Goal: Communication & Community: Ask a question

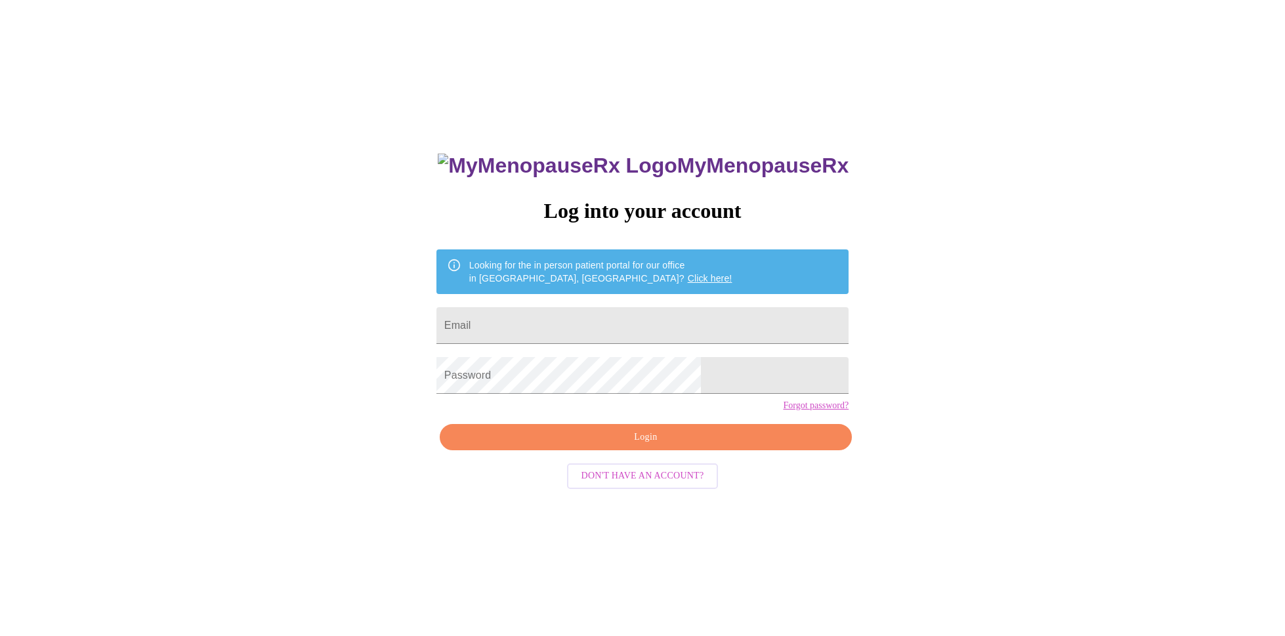
type input "[EMAIL_ADDRESS][DOMAIN_NAME]"
click at [657, 446] on span "Login" at bounding box center [646, 437] width 382 height 16
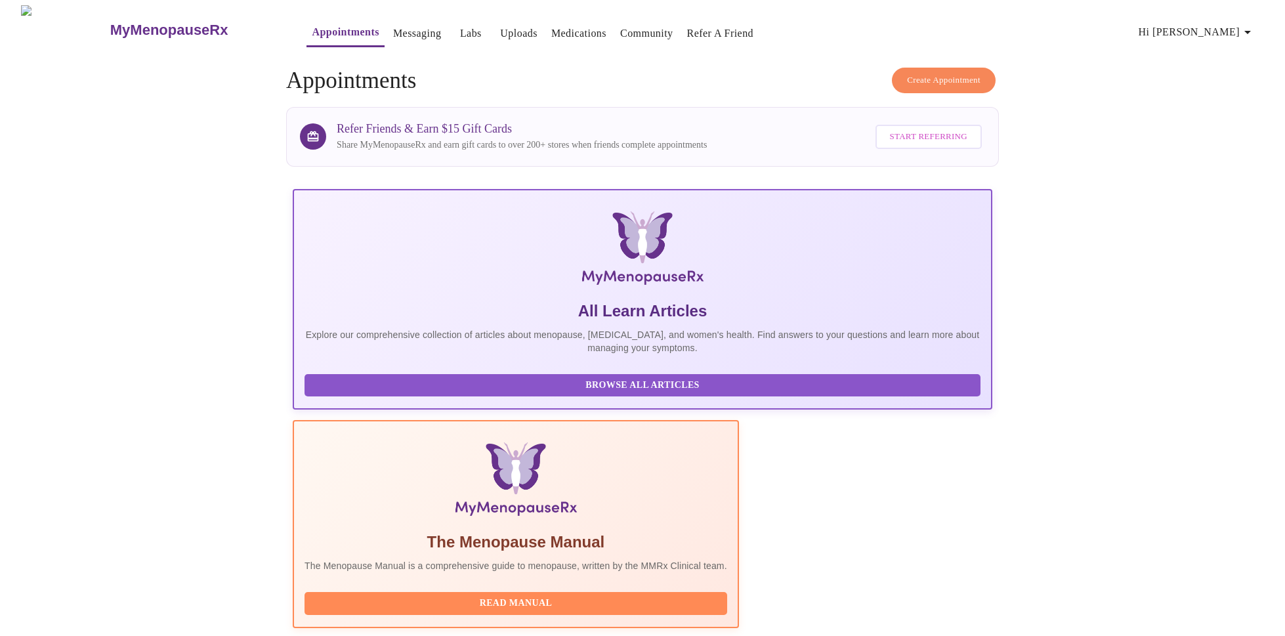
click at [393, 24] on link "Messaging" at bounding box center [417, 33] width 48 height 18
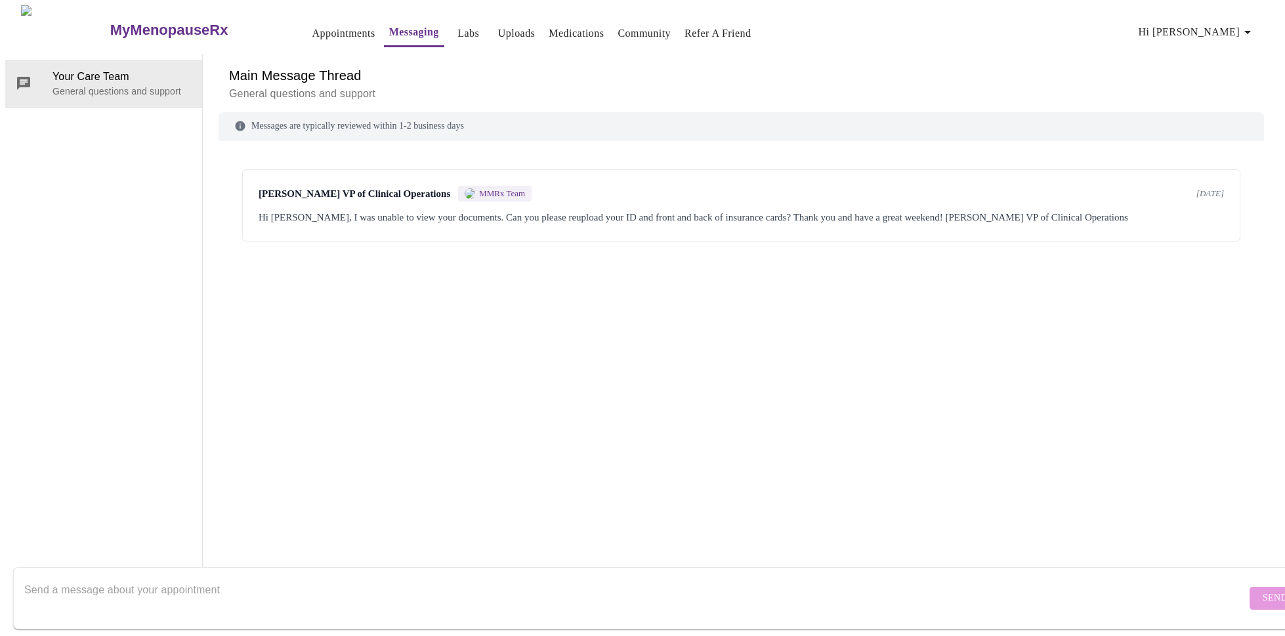
click at [95, 577] on textarea "Send a message about your appointment" at bounding box center [635, 598] width 1222 height 42
type textarea "I need a refill for my [MEDICAL_DATA]. My pharmacy - Express Scripts is trying …"
click at [1263, 590] on span "Send" at bounding box center [1275, 598] width 25 height 16
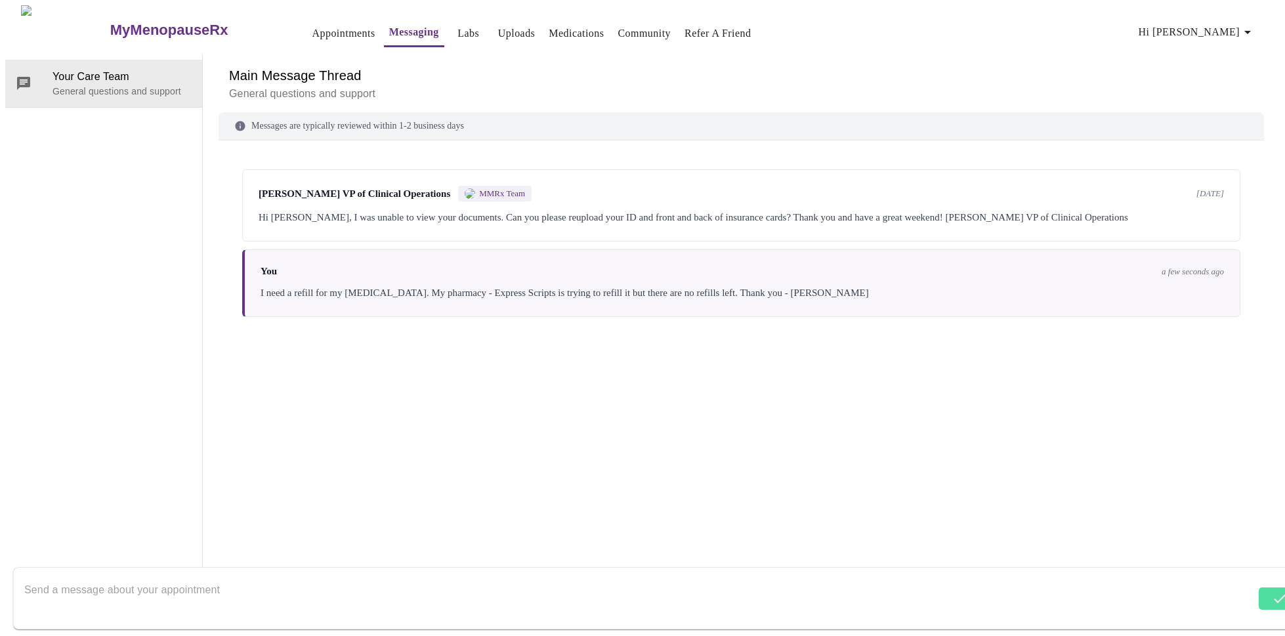
scroll to position [49, 0]
